Goal: Information Seeking & Learning: Get advice/opinions

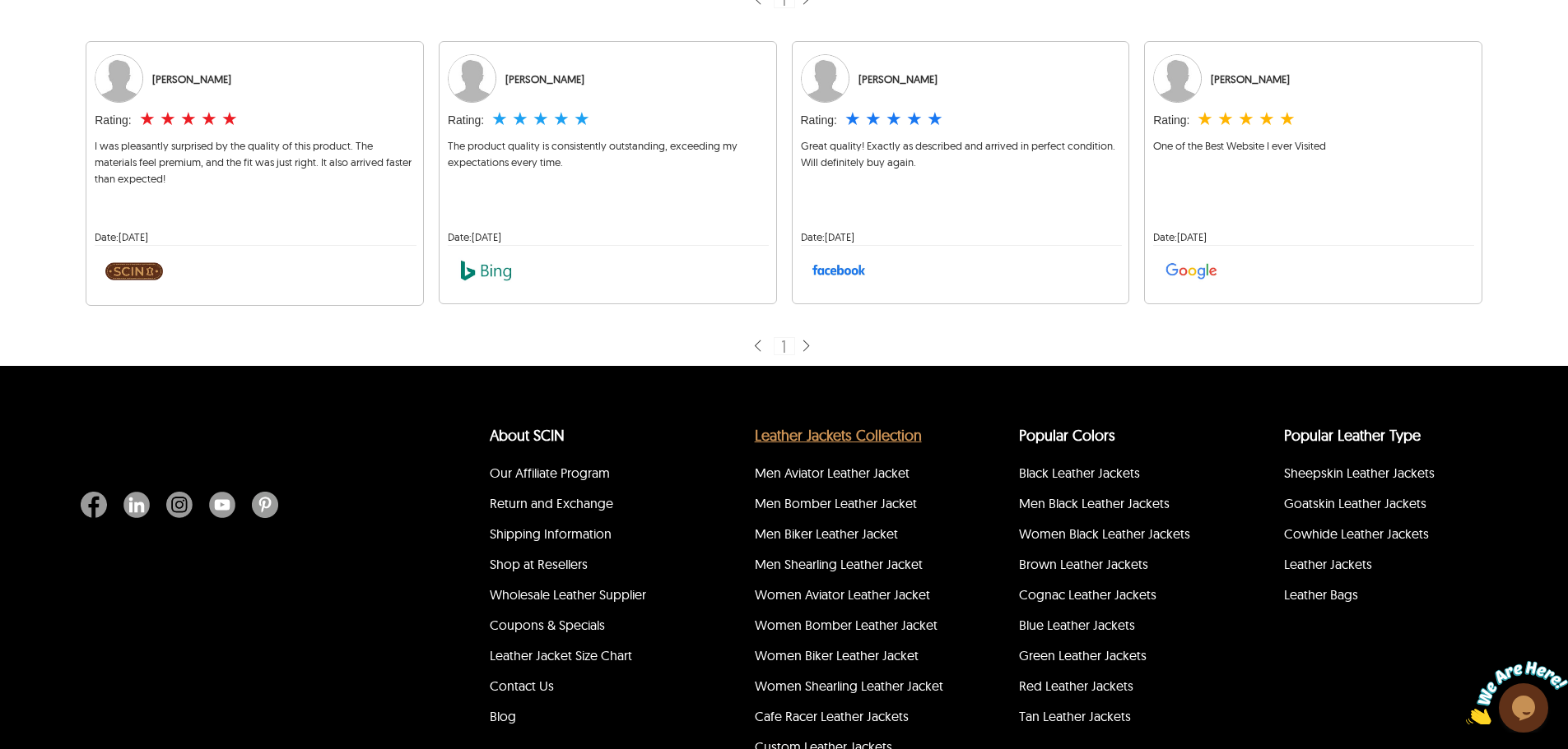
scroll to position [411, 0]
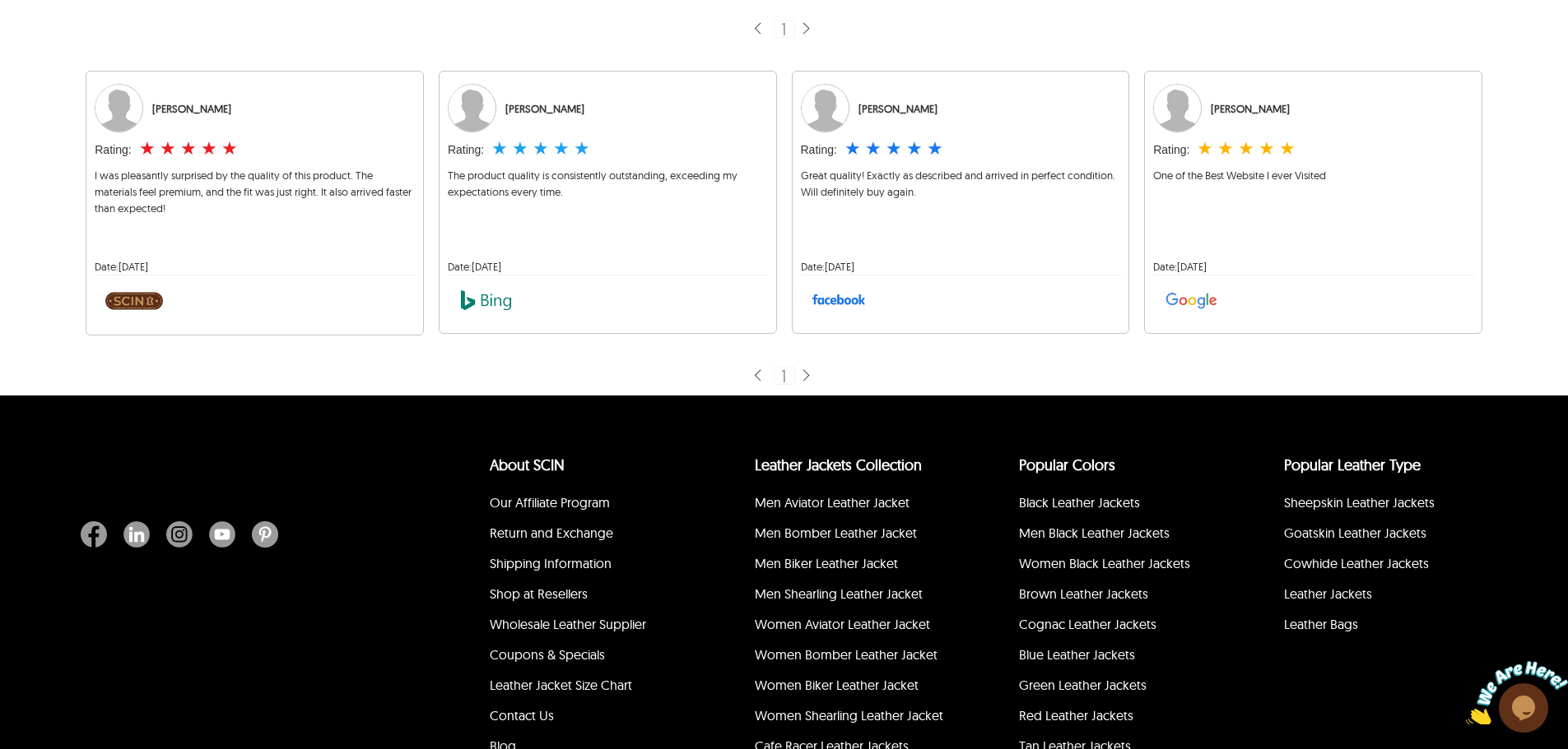
click at [809, 370] on img at bounding box center [805, 376] width 13 height 15
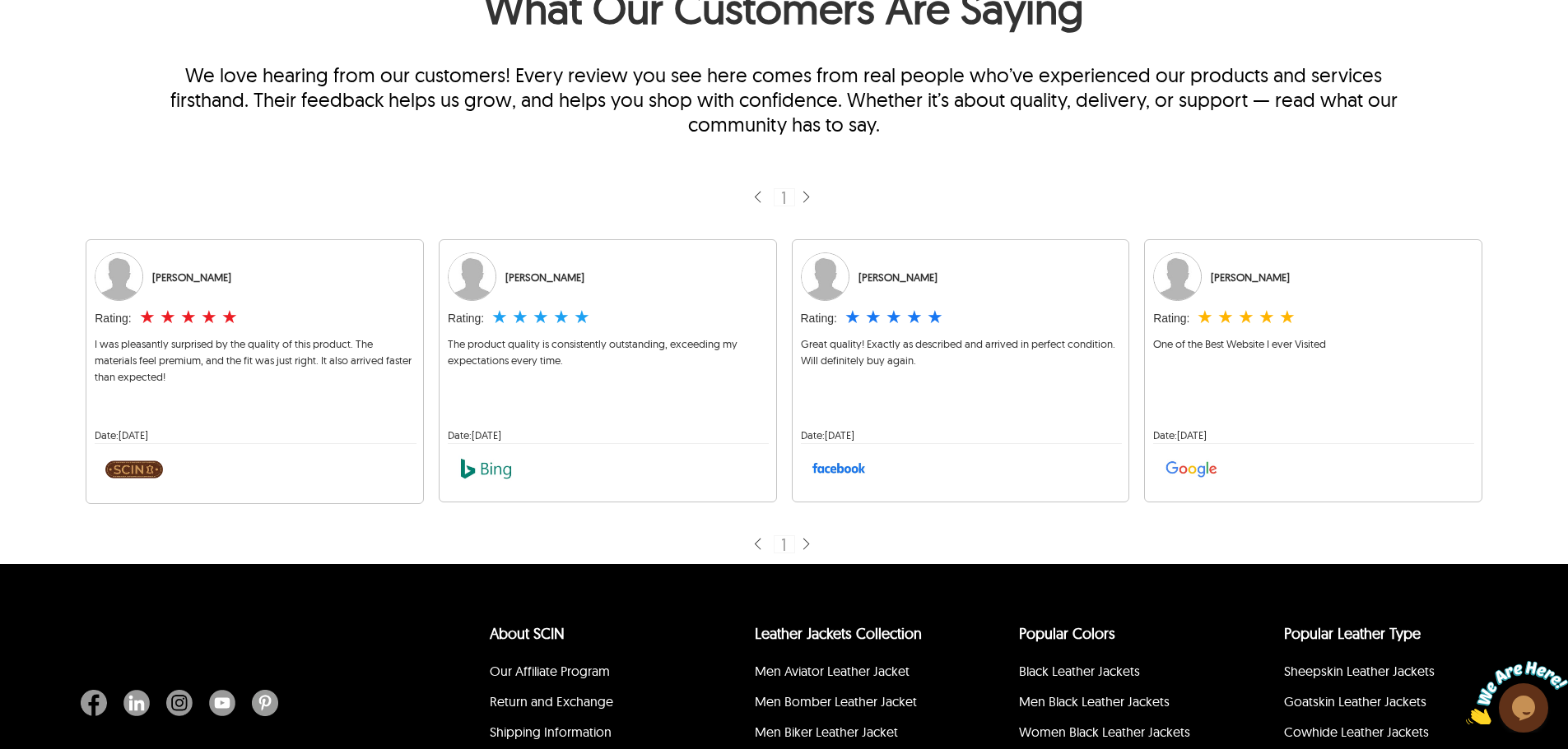
scroll to position [247, 0]
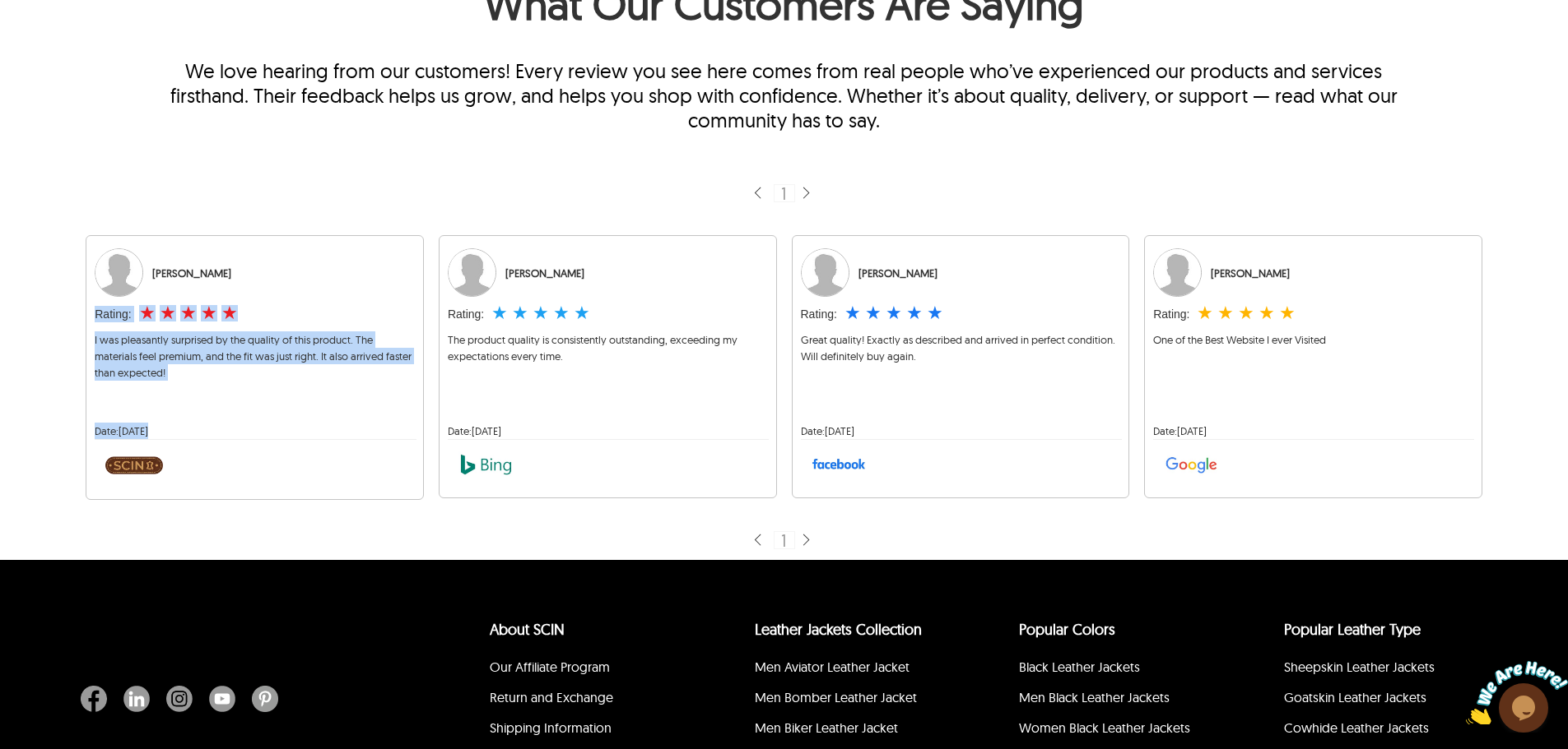
drag, startPoint x: 94, startPoint y: 319, endPoint x: 250, endPoint y: 440, distance: 197.4
click at [250, 440] on div "[PERSON_NAME] Rating: ★ ★ ★ ★ ★ I was pleasantly surprised by the quality of th…" at bounding box center [254, 367] width 337 height 263
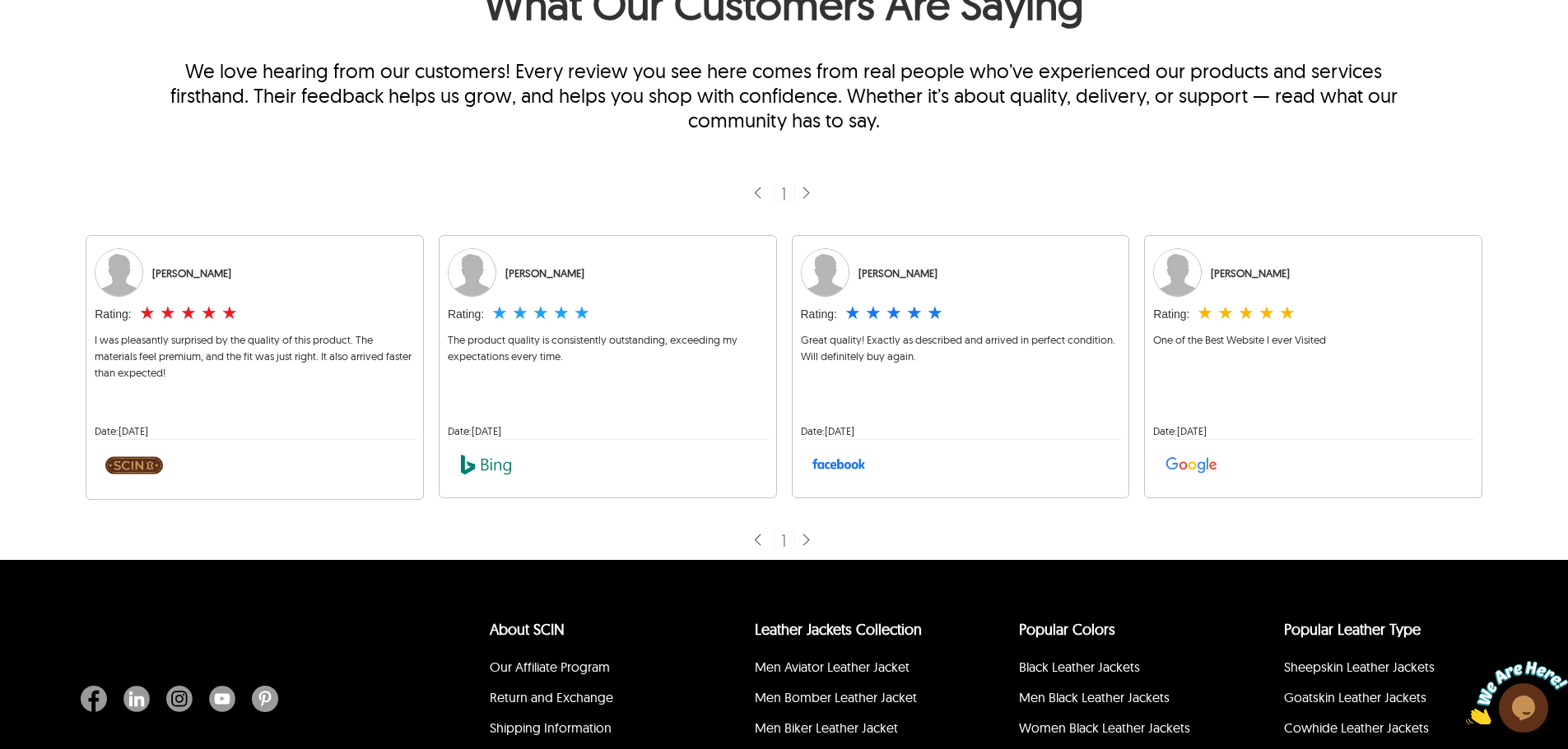
click at [332, 107] on p "We love hearing from our customers! Every review you see here comes from real p…" at bounding box center [784, 95] width 1270 height 74
drag, startPoint x: 608, startPoint y: 330, endPoint x: 626, endPoint y: 332, distance: 18.1
click at [626, 332] on div "[PERSON_NAME] Rating: ★ ★ ★ ★ ★ The product quality is consistently outstanding…" at bounding box center [608, 367] width 320 height 253
click at [596, 182] on div "1" at bounding box center [784, 192] width 1412 height 37
click at [109, 276] on img at bounding box center [118, 273] width 48 height 48
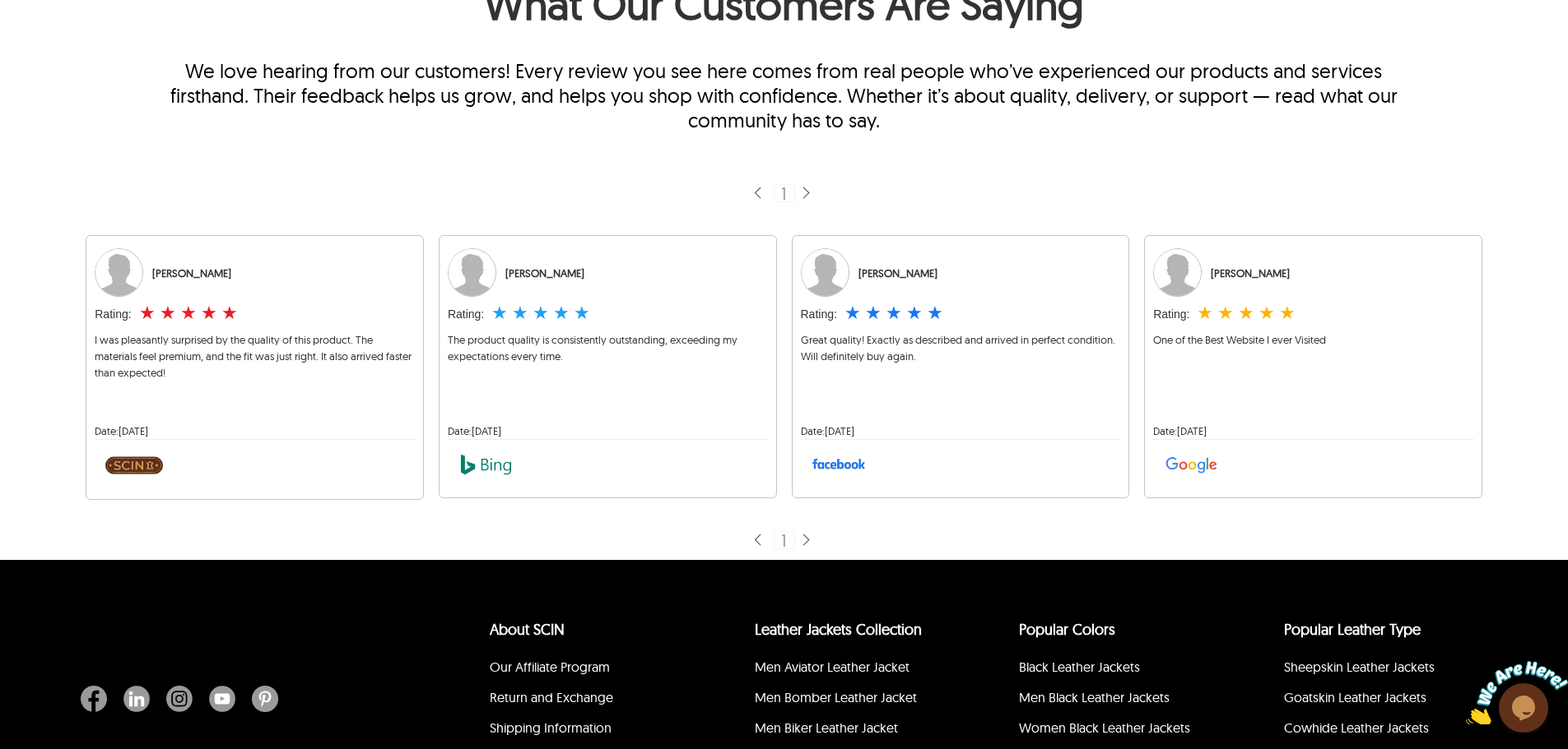
click at [344, 156] on div "Company Reviews & Testimonials What Our Customers Are Saying We love hearing fr…" at bounding box center [784, 241] width 1412 height 636
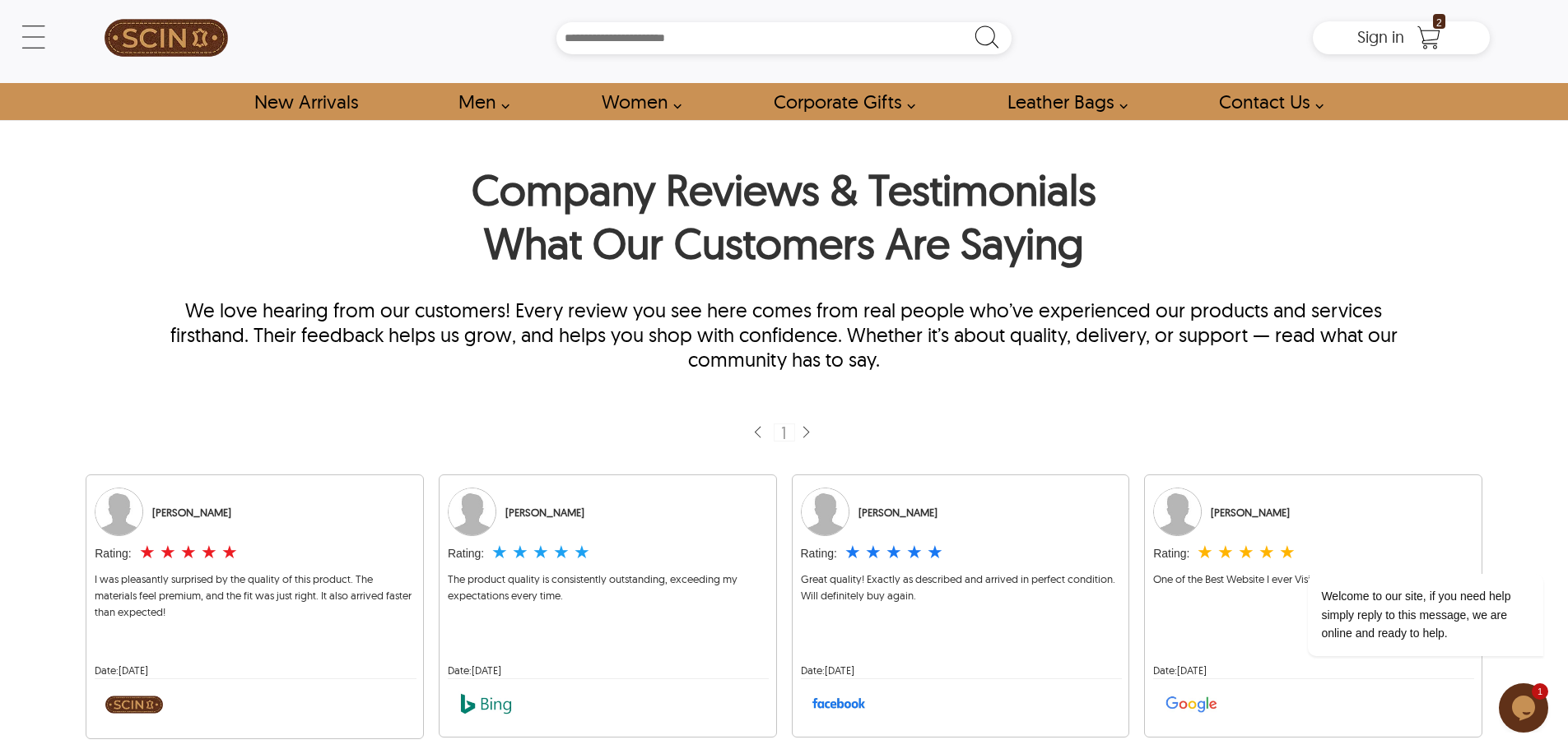
scroll to position [0, 0]
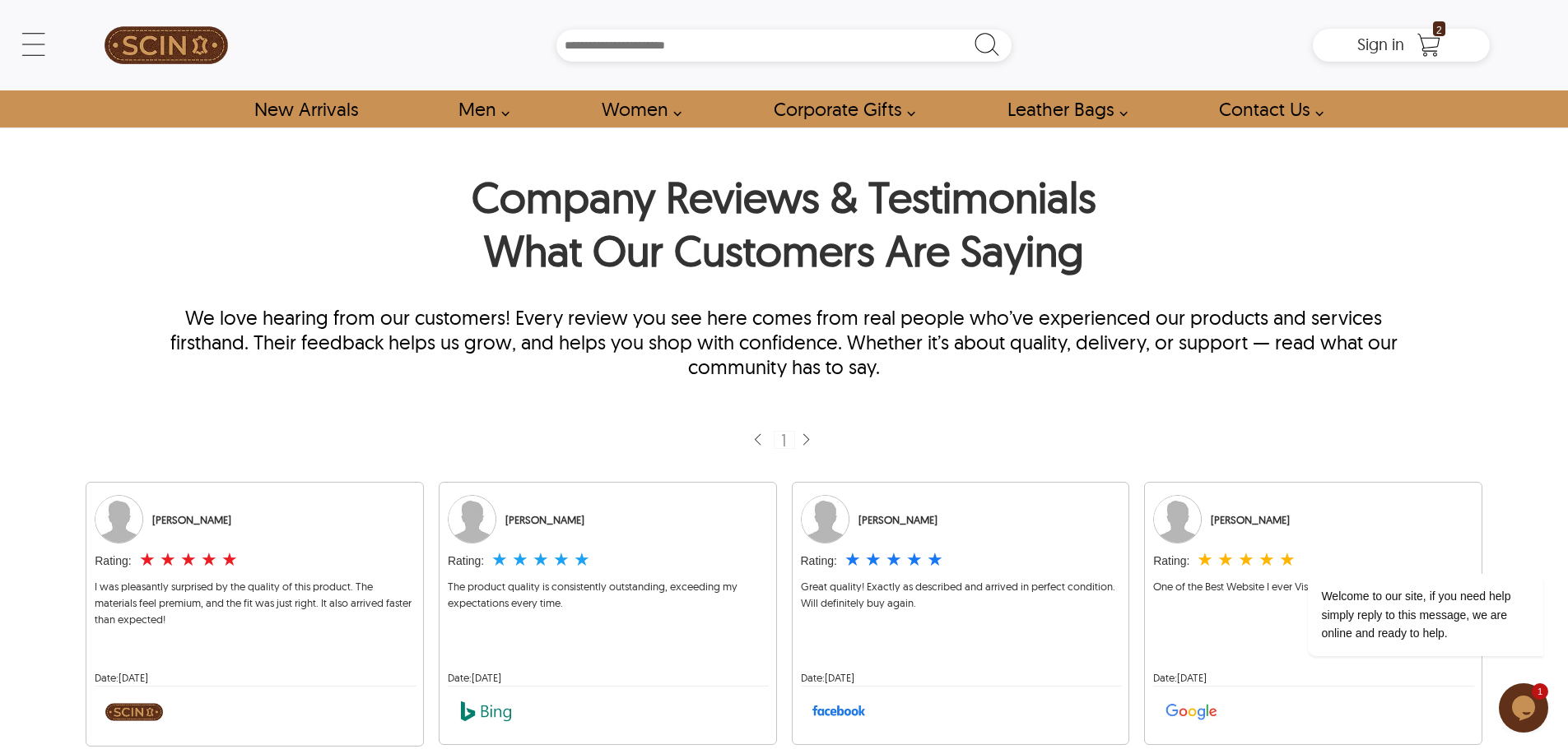
click at [154, 41] on img at bounding box center [166, 45] width 124 height 74
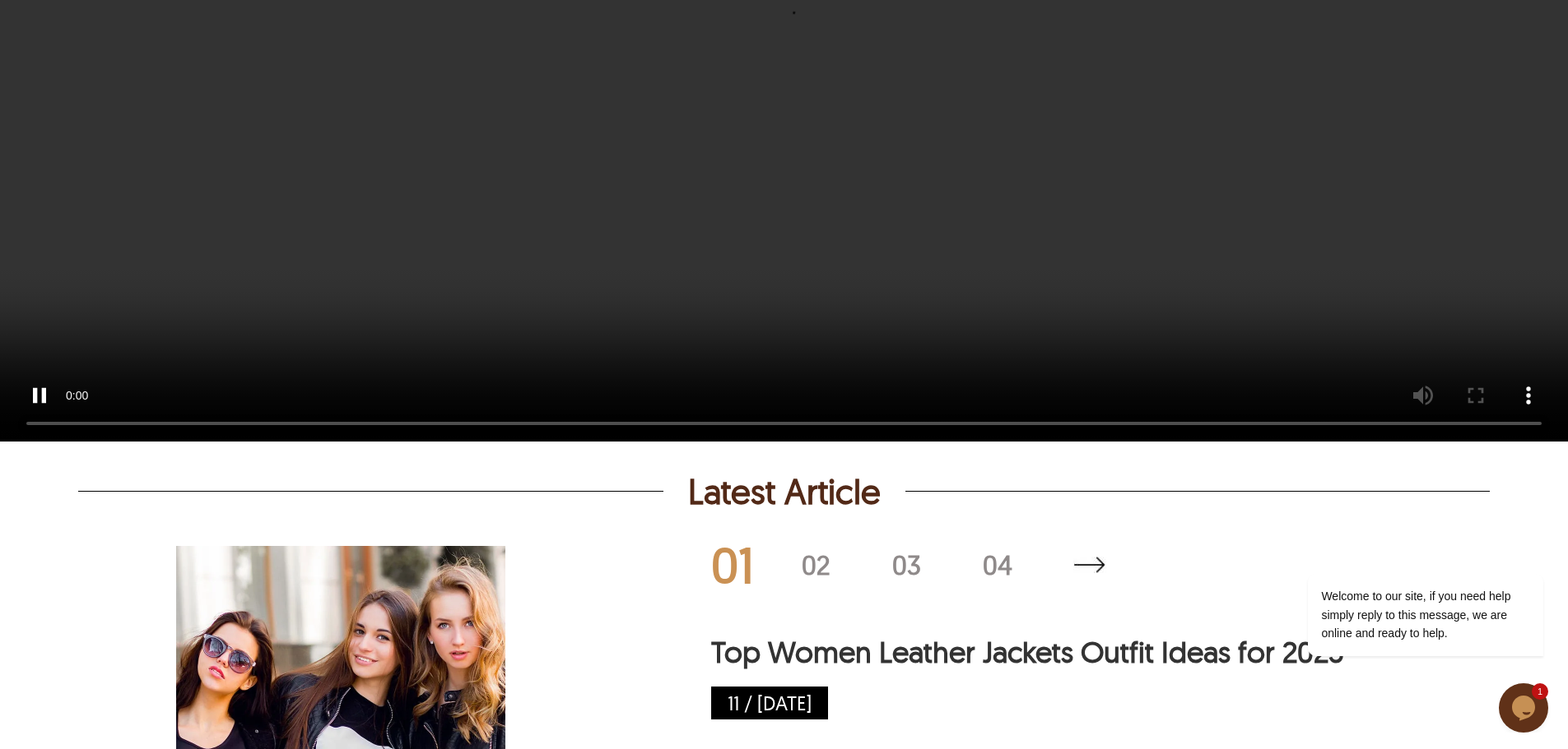
scroll to position [7979, 0]
